Goal: Complete application form

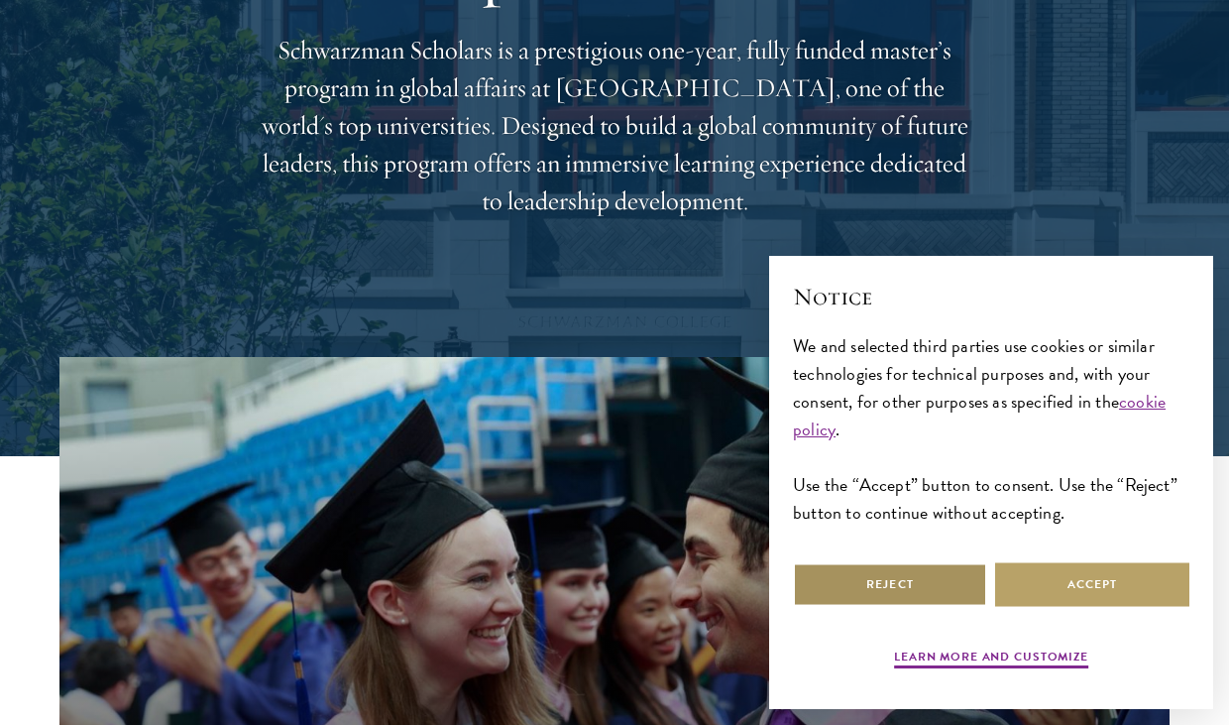
click at [959, 570] on button "Reject" at bounding box center [890, 584] width 194 height 45
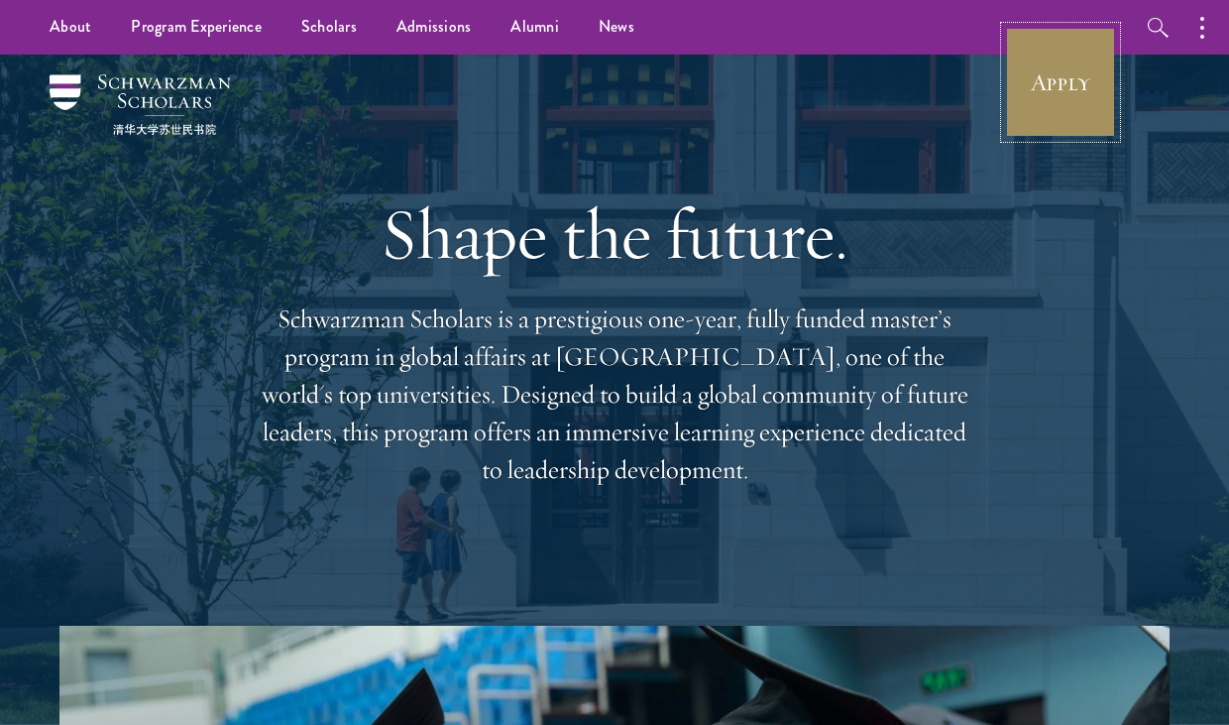
click at [1034, 70] on link "Apply" at bounding box center [1060, 82] width 111 height 111
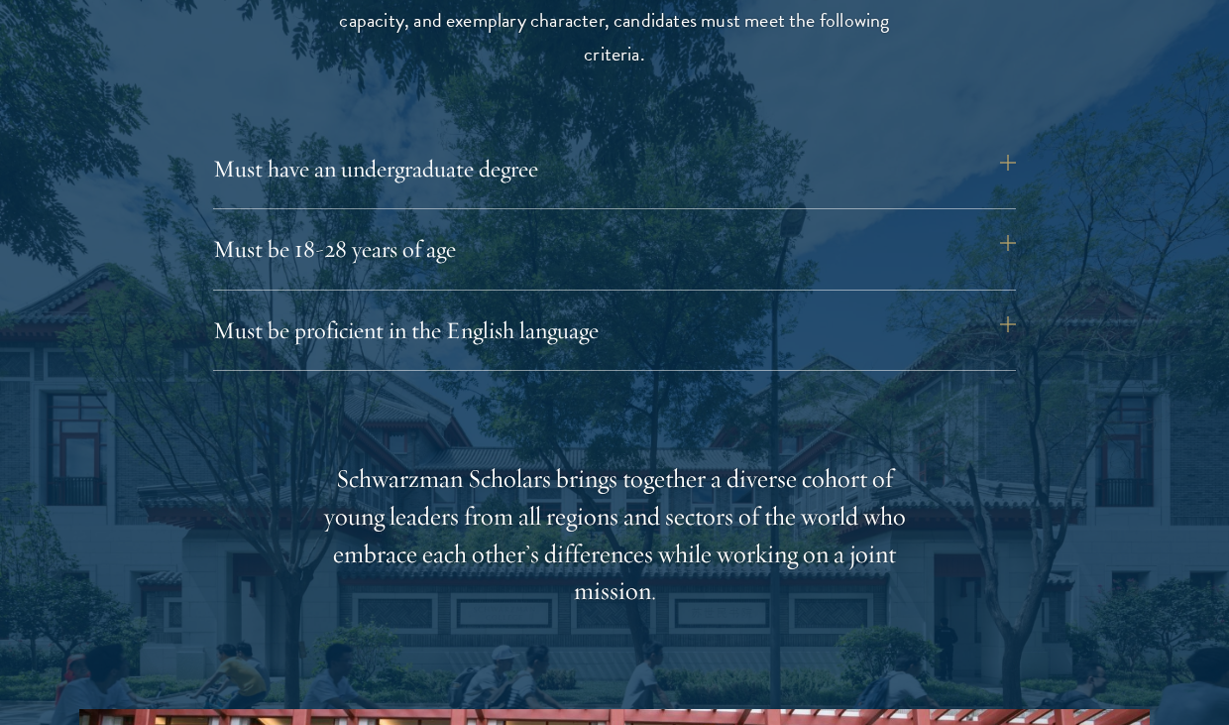
scroll to position [2701, 0]
click at [505, 191] on button "Must have an undergraduate degree" at bounding box center [624, 168] width 803 height 48
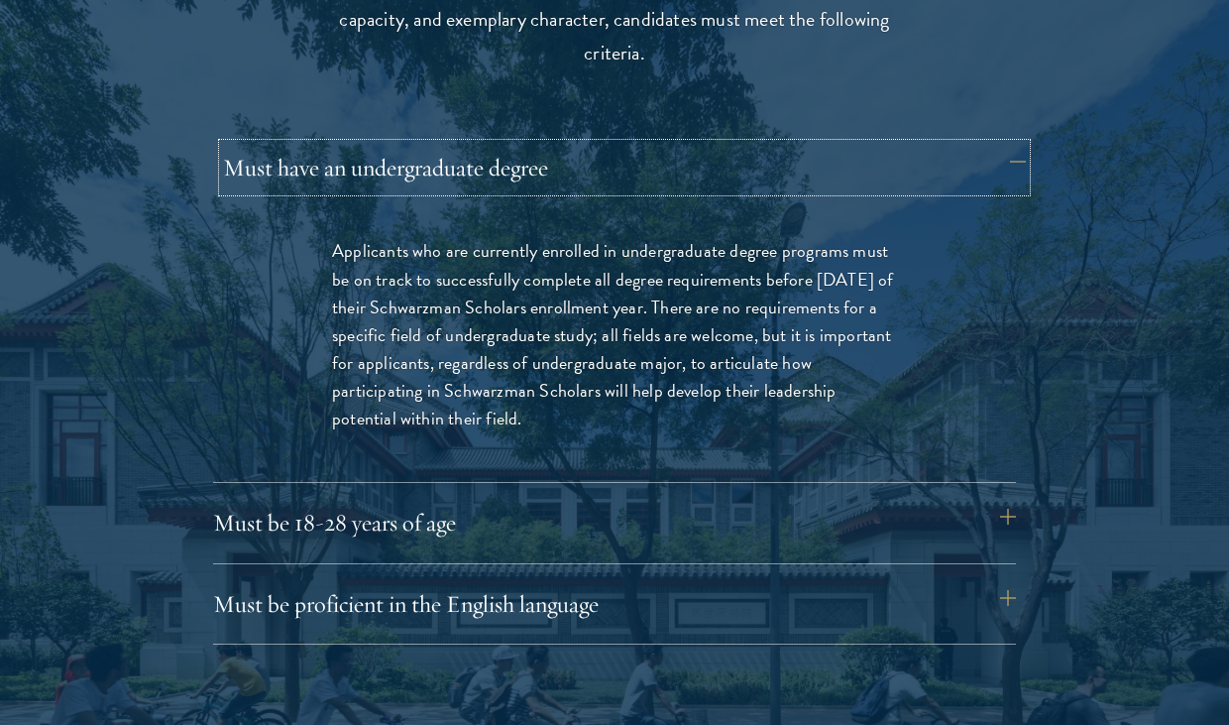
click at [505, 191] on button "Must have an undergraduate degree" at bounding box center [624, 168] width 803 height 48
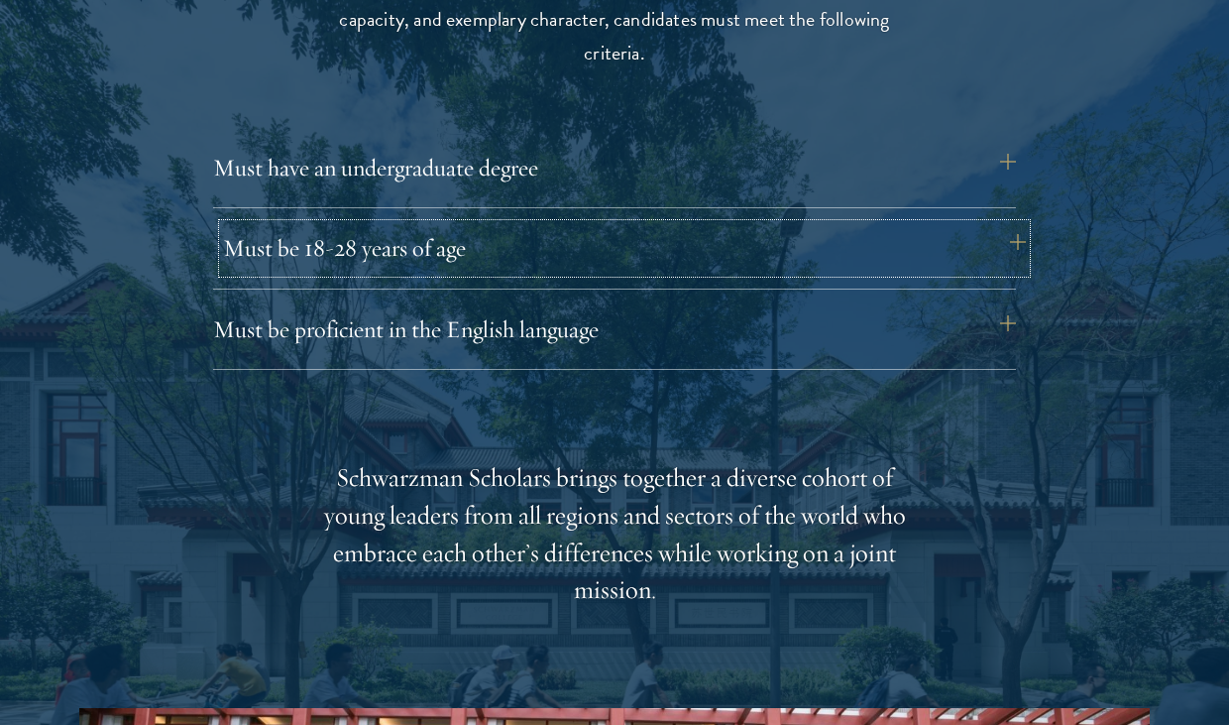
click at [502, 272] on button "Must be 18-28 years of age" at bounding box center [624, 248] width 803 height 48
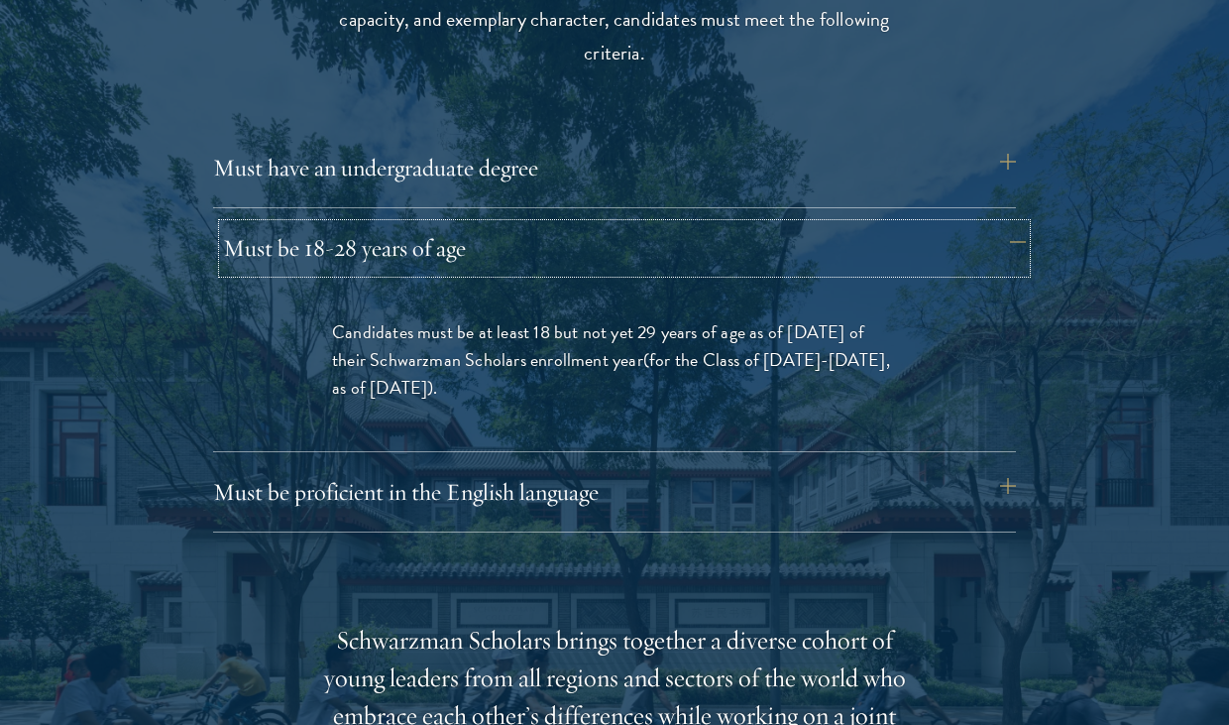
click at [558, 272] on button "Must be 18-28 years of age" at bounding box center [624, 248] width 803 height 48
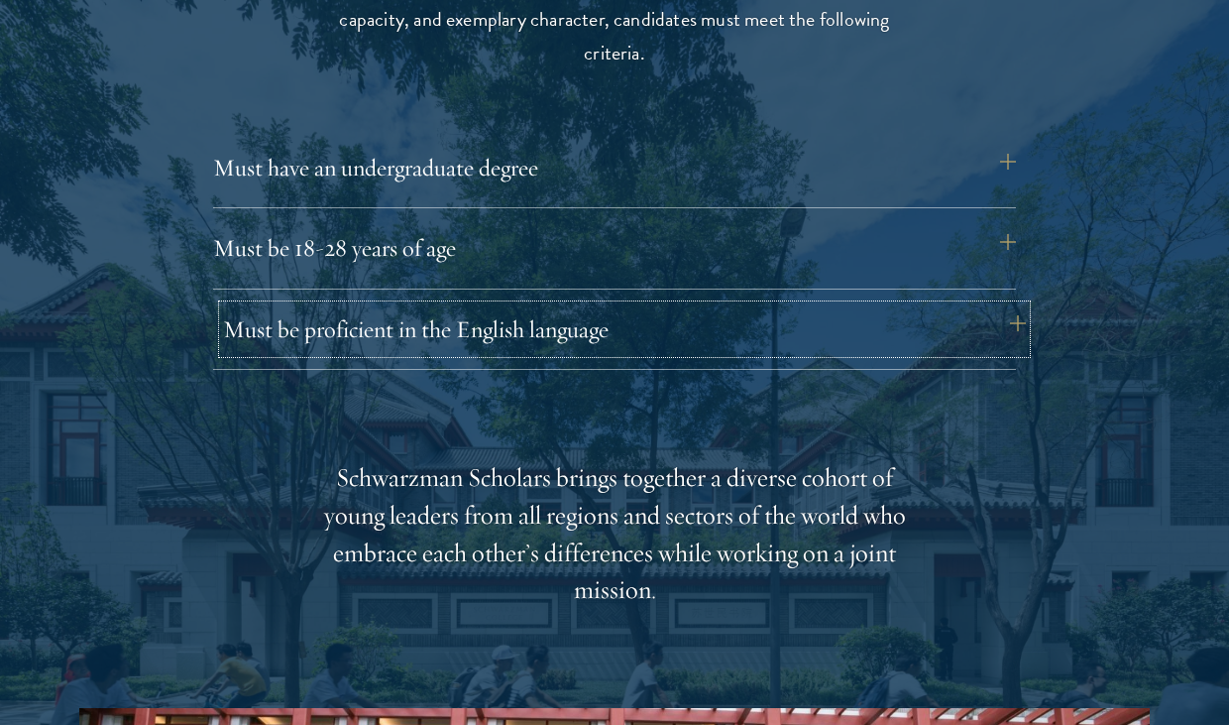
click at [664, 353] on button "Must be proficient in the English language" at bounding box center [624, 329] width 803 height 48
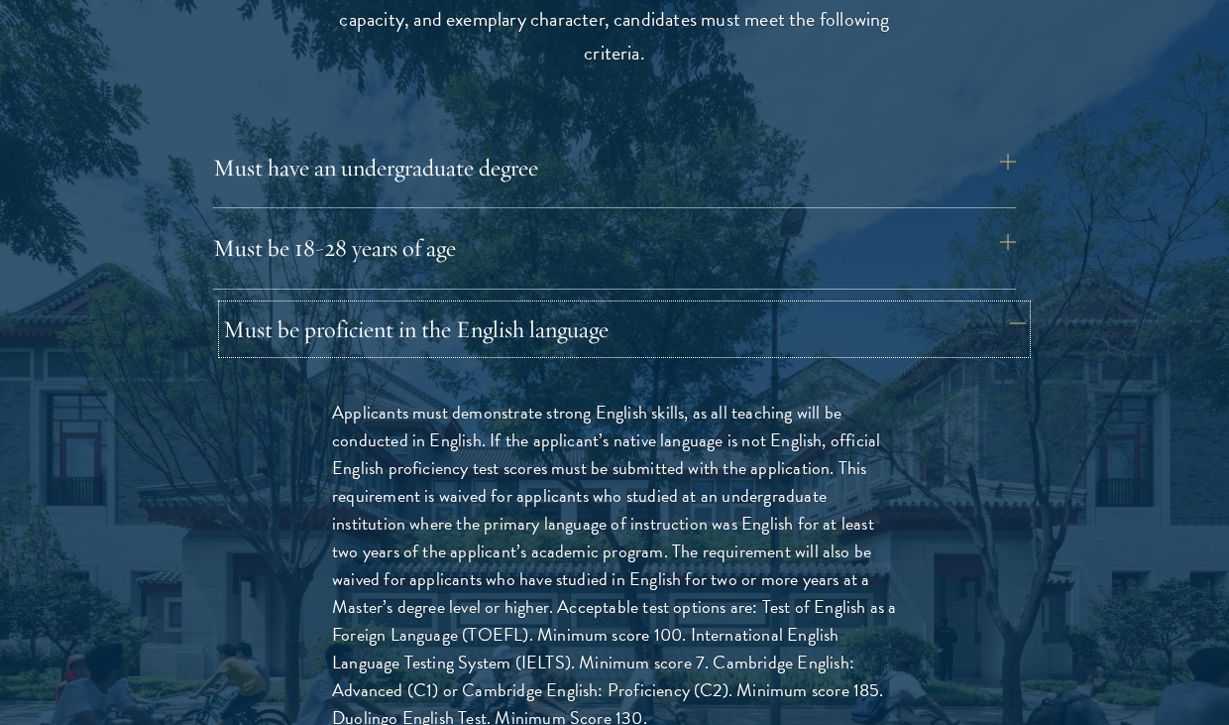
click at [664, 353] on button "Must be proficient in the English language" at bounding box center [624, 329] width 803 height 48
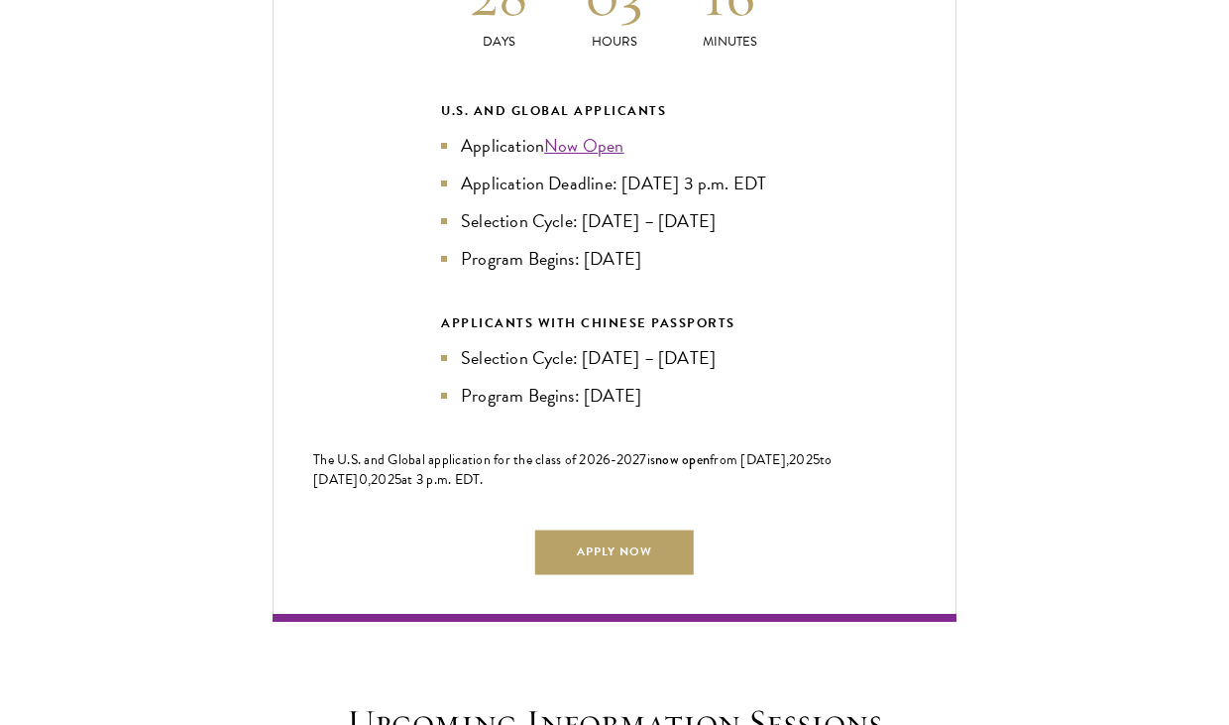
scroll to position [4417, 0]
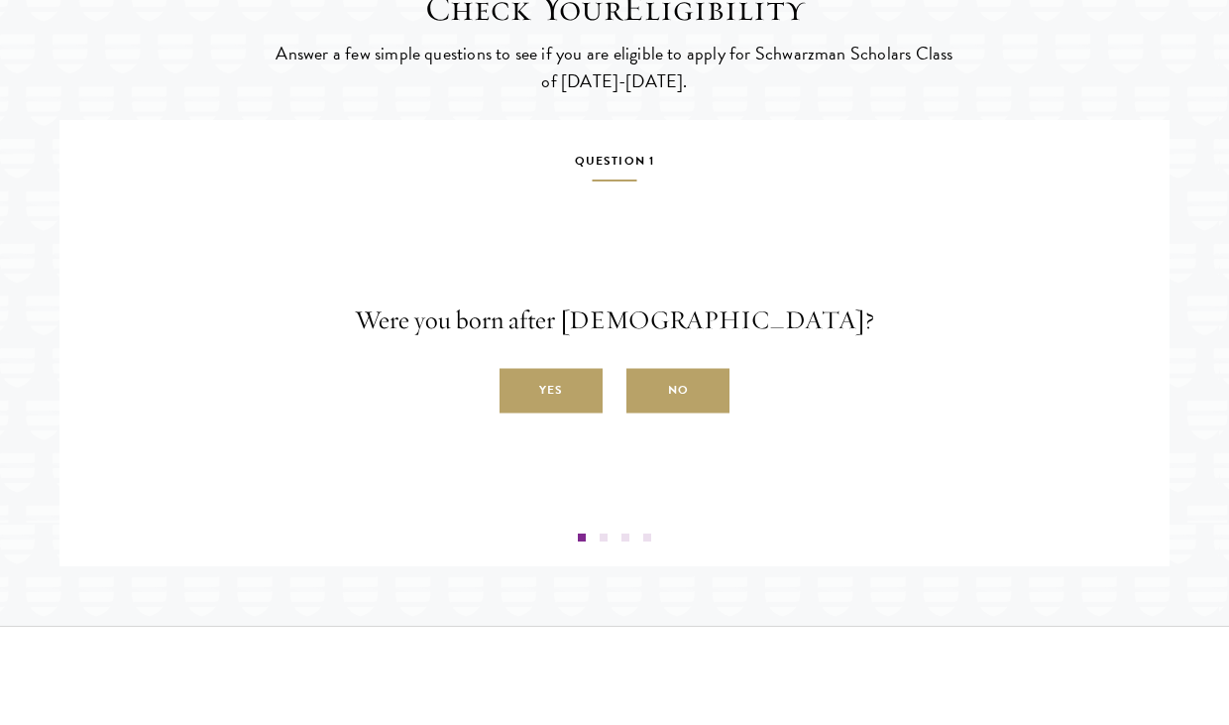
scroll to position [3220, 0]
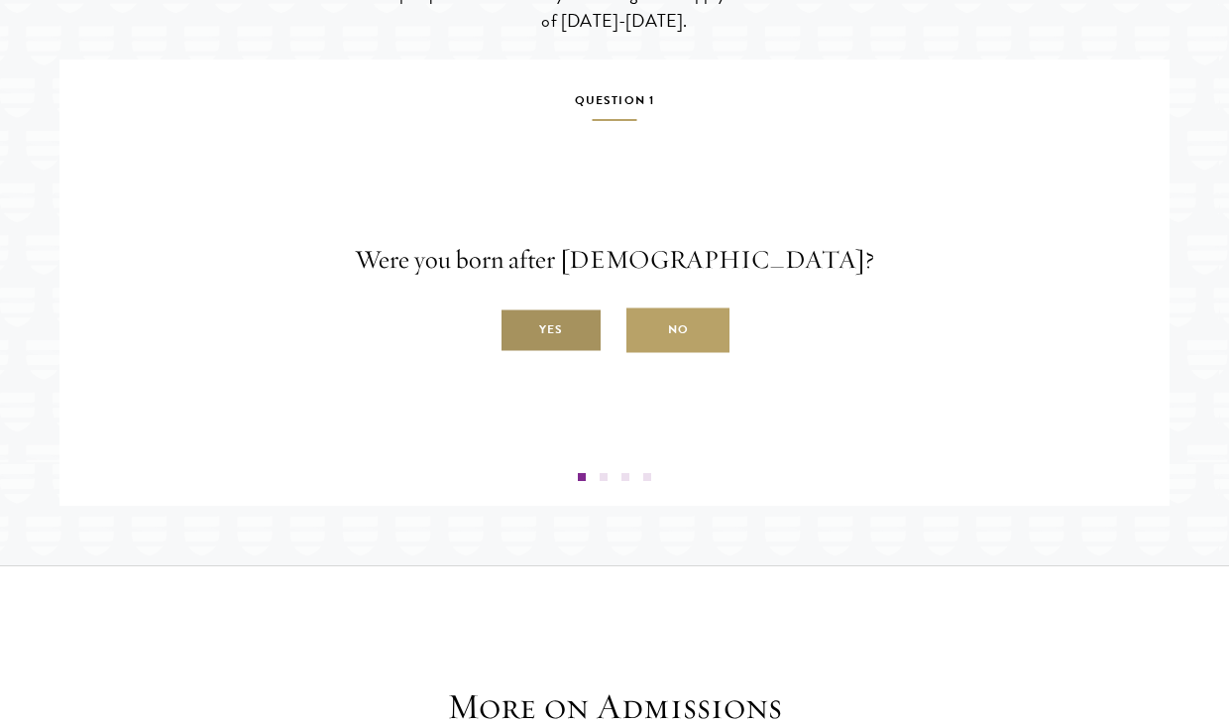
click at [569, 353] on label "Yes" at bounding box center [551, 330] width 103 height 45
click at [517, 328] on input "Yes" at bounding box center [509, 319] width 18 height 18
click at [577, 353] on label "Yes" at bounding box center [551, 330] width 103 height 45
click at [517, 328] on input "Yes" at bounding box center [509, 319] width 18 height 18
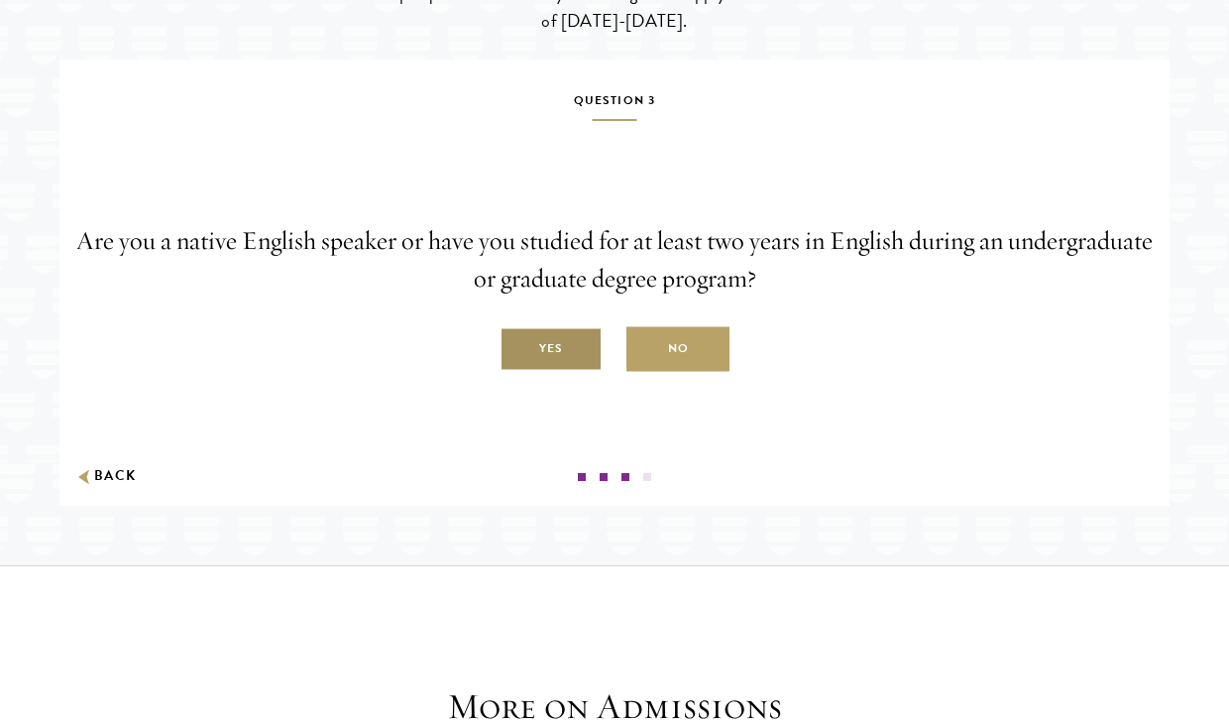
click at [560, 372] on label "Yes" at bounding box center [551, 349] width 103 height 45
click at [517, 347] on input "Yes" at bounding box center [509, 338] width 18 height 18
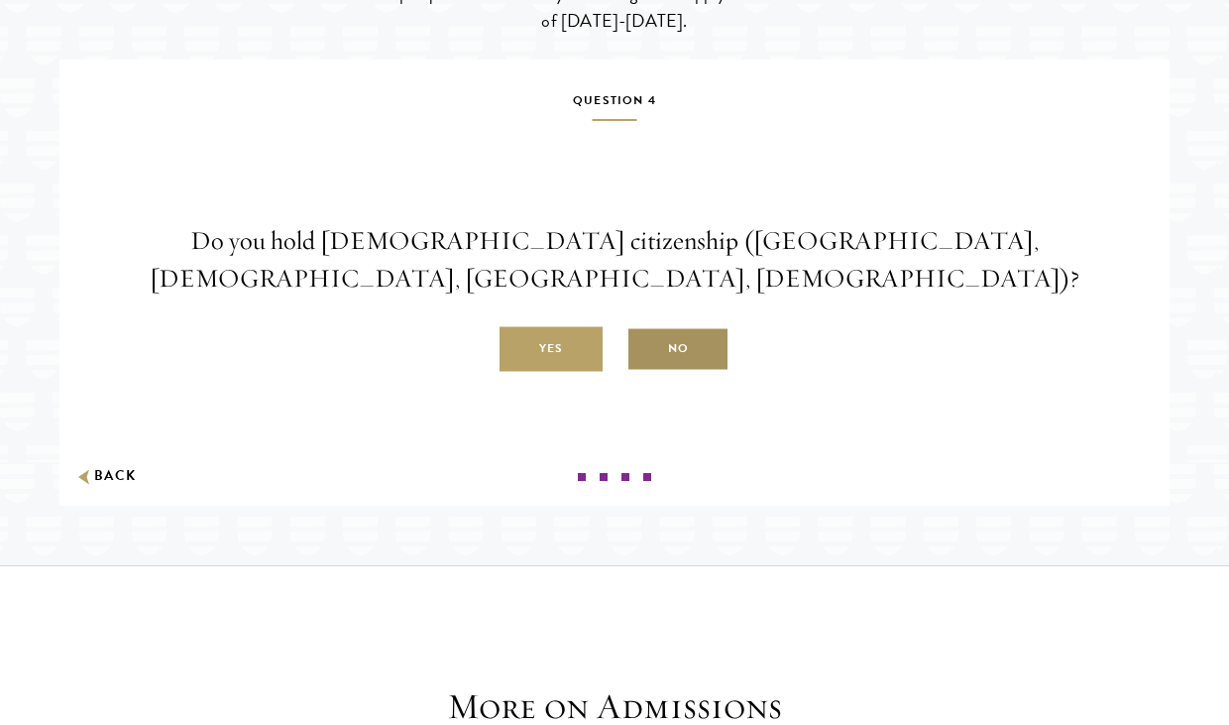
click at [653, 372] on label "No" at bounding box center [677, 349] width 103 height 45
click at [644, 347] on input "No" at bounding box center [635, 338] width 18 height 18
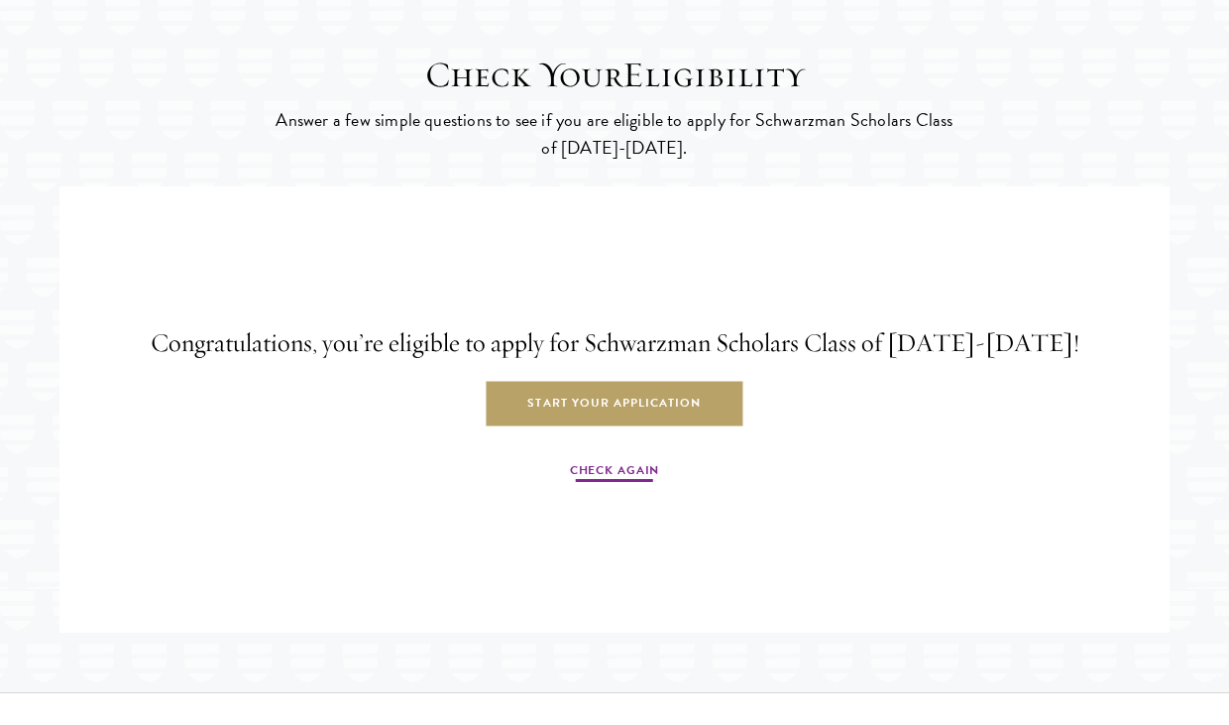
scroll to position [3092, 0]
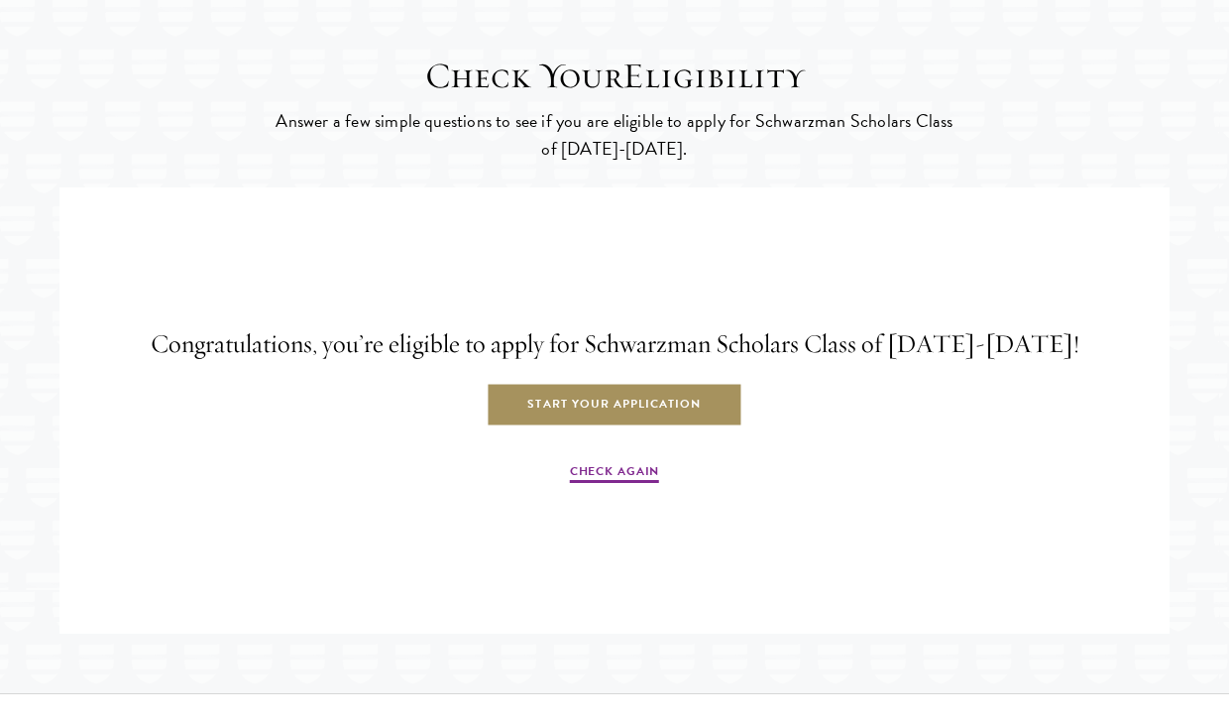
click at [644, 427] on link "Start Your Application" at bounding box center [614, 405] width 257 height 45
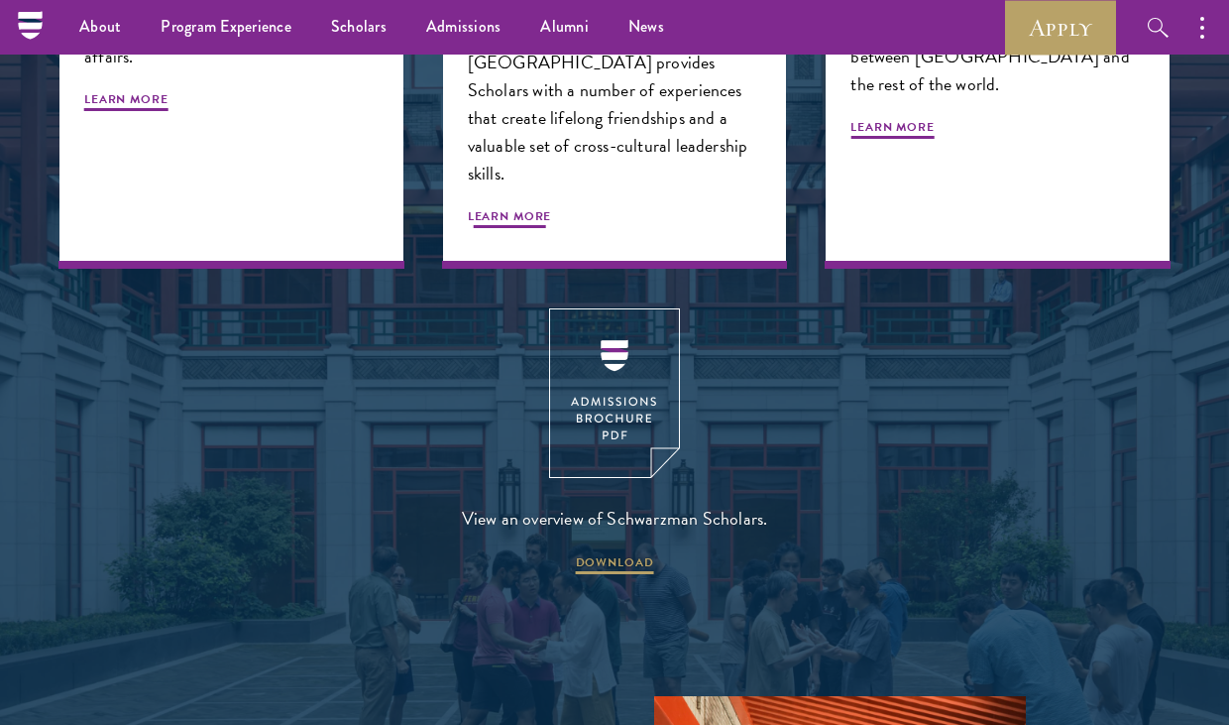
scroll to position [2335, 0]
